Goal: Information Seeking & Learning: Learn about a topic

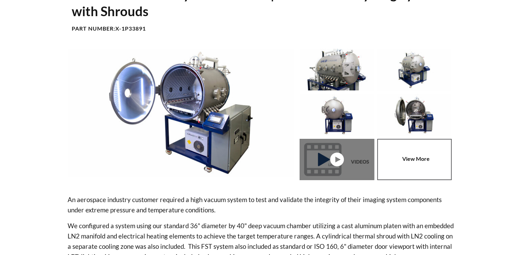
select select "Widget do Tradutor do idioma"
click at [339, 158] on link at bounding box center [339, 160] width 78 height 42
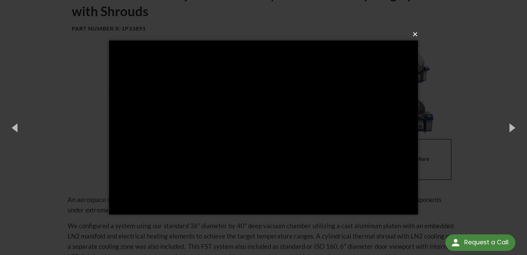
click at [415, 34] on button "×" at bounding box center [265, 34] width 309 height 15
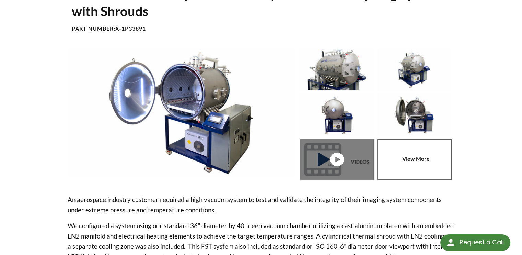
click at [422, 158] on link at bounding box center [416, 160] width 78 height 42
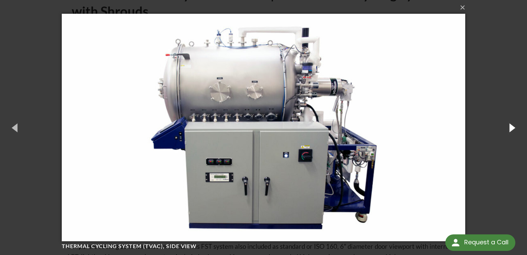
click at [504, 123] on button "button" at bounding box center [511, 127] width 31 height 38
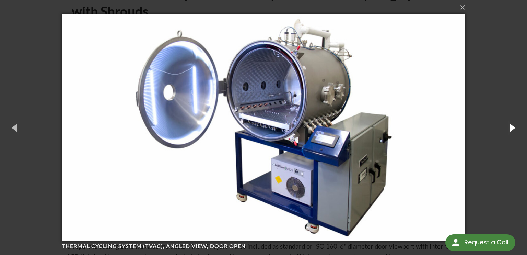
click at [504, 123] on button "button" at bounding box center [511, 127] width 31 height 38
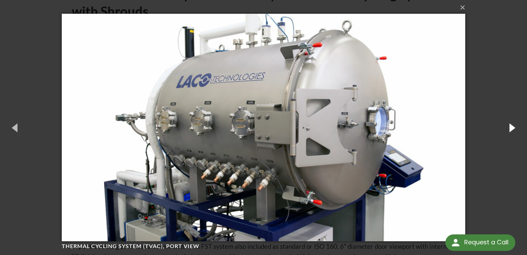
click at [504, 123] on button "button" at bounding box center [511, 127] width 31 height 38
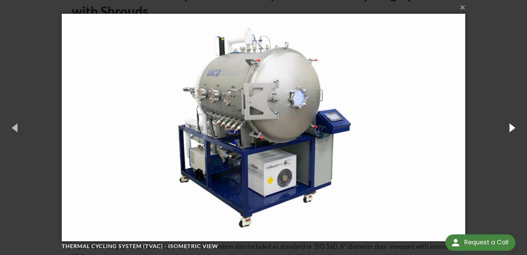
click at [504, 123] on button "button" at bounding box center [511, 127] width 31 height 38
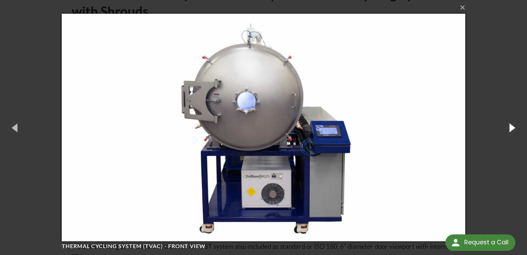
click at [504, 123] on button "button" at bounding box center [511, 127] width 31 height 38
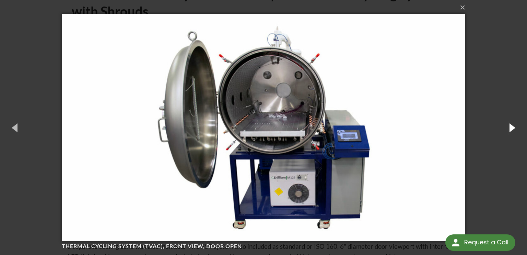
click at [504, 123] on button "button" at bounding box center [511, 127] width 31 height 38
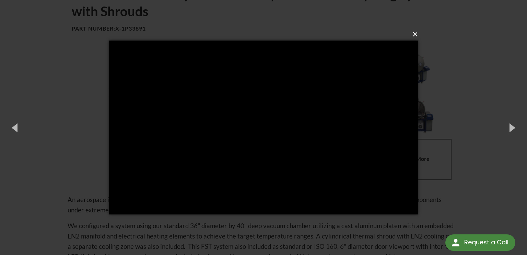
click at [416, 34] on button "×" at bounding box center [265, 34] width 309 height 15
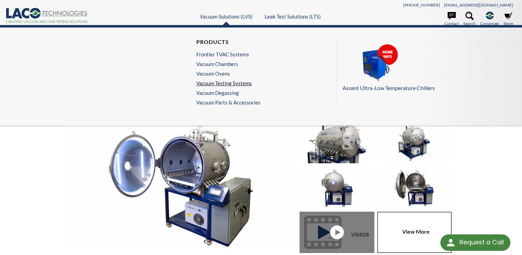
click at [226, 81] on link "Vacuum Testing Systems" at bounding box center [226, 83] width 61 height 6
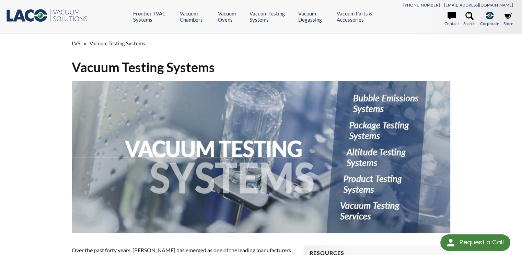
select select "Widget do Tradutor do idioma"
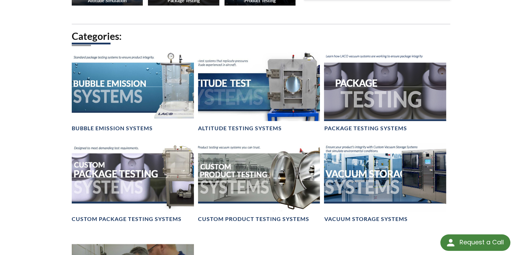
scroll to position [419, 0]
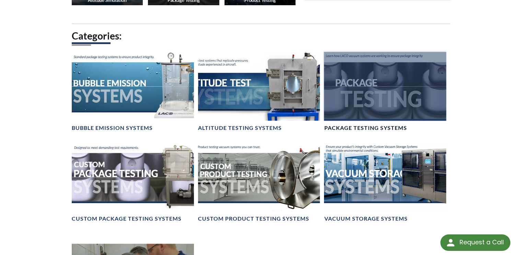
click at [360, 80] on div at bounding box center [385, 86] width 122 height 69
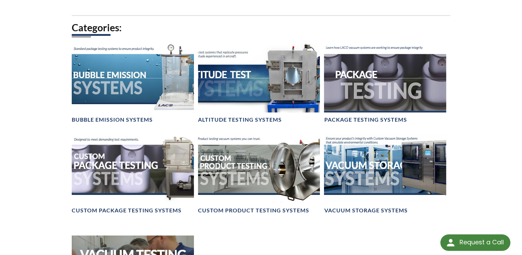
scroll to position [427, 0]
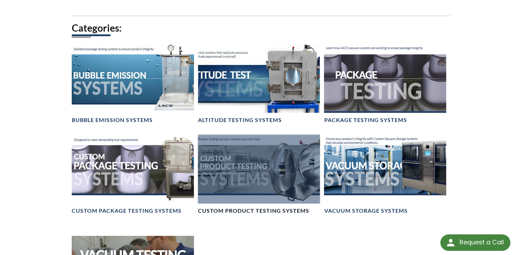
click at [244, 183] on div at bounding box center [259, 169] width 122 height 69
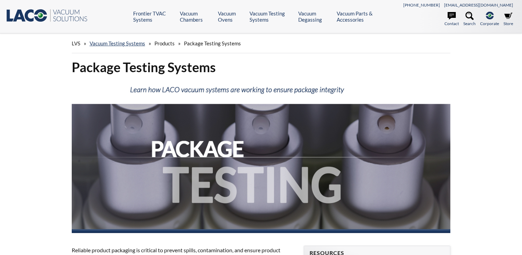
select select "Widget do Tradutor do idioma"
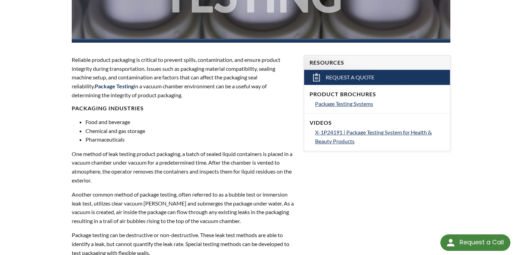
scroll to position [191, 0]
click at [337, 103] on span "Package Testing Systems" at bounding box center [344, 103] width 58 height 7
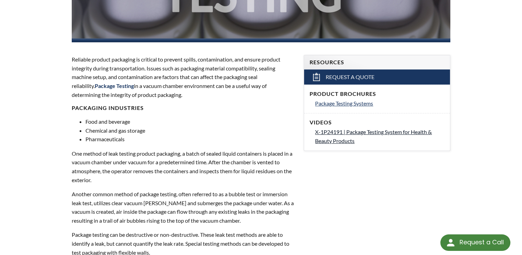
click at [331, 130] on span "X-1P24191 | Package Testing System for Health & Beauty Products" at bounding box center [373, 135] width 117 height 15
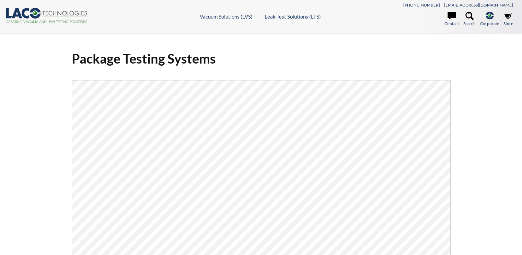
select select "Widget do Tradutor do idioma"
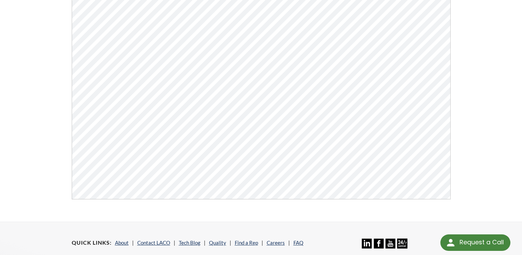
scroll to position [142, 0]
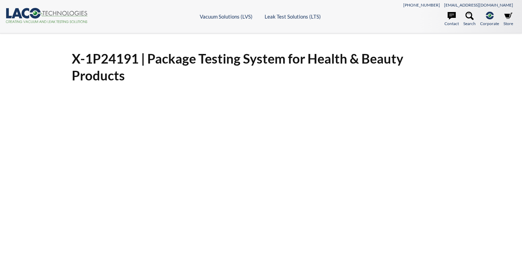
select select "Widget do Tradutor do idioma"
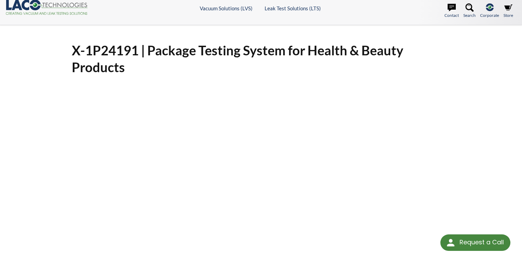
scroll to position [8, 0]
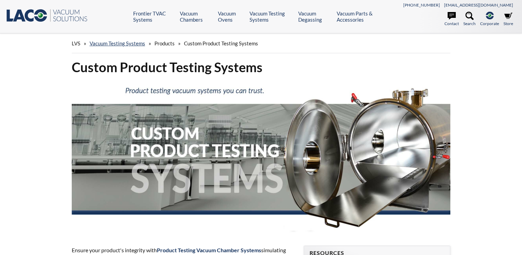
select select "Widget do Tradutor do idioma"
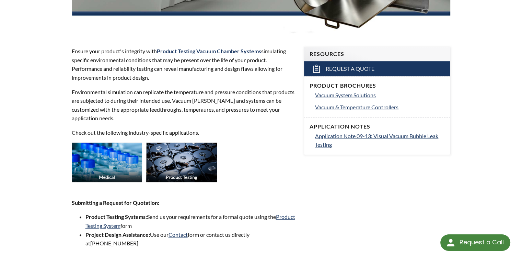
scroll to position [203, 0]
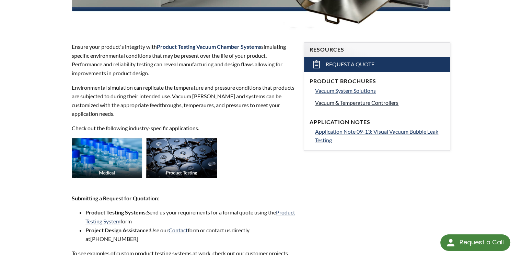
click at [346, 104] on span "Vacuum & Temperature Controllers" at bounding box center [356, 102] width 83 height 7
click at [342, 92] on span "Vacuum System Solutions" at bounding box center [345, 90] width 61 height 7
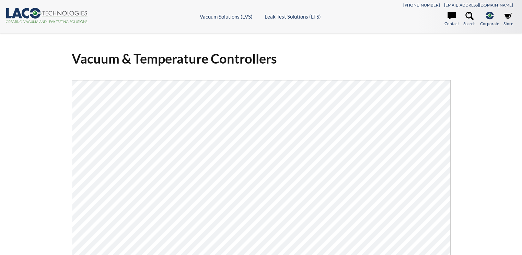
select select "Widget do Tradutor do idioma"
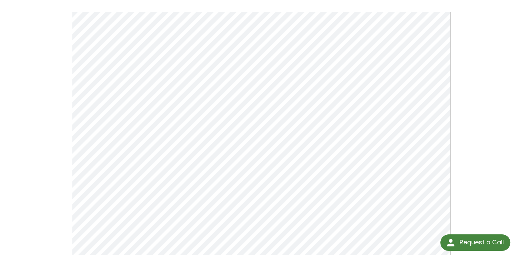
scroll to position [69, 0]
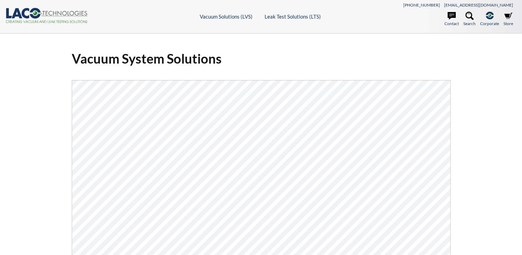
select select "Widget do Tradutor do idioma"
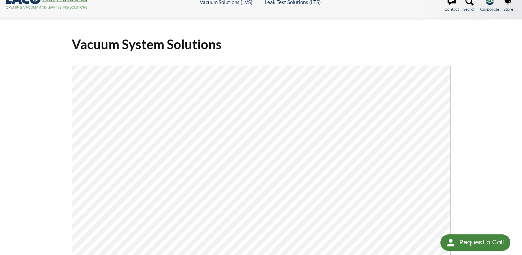
scroll to position [9, 0]
